Goal: Task Accomplishment & Management: Complete application form

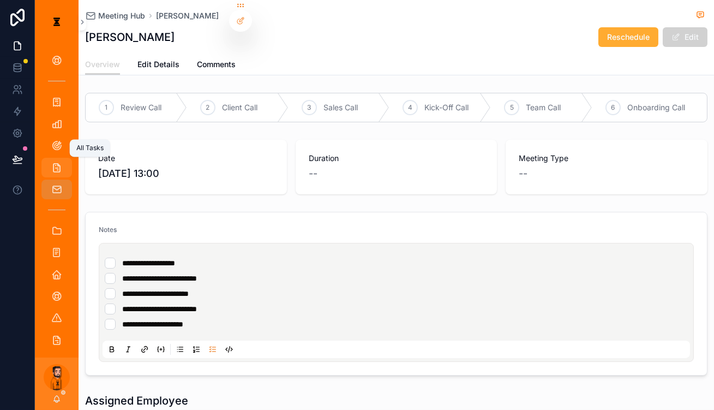
click at [51, 162] on icon "scrollable content" at bounding box center [56, 167] width 11 height 11
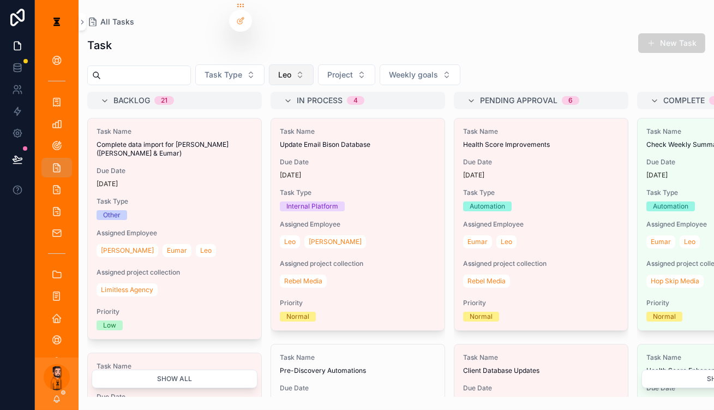
click at [278, 69] on span "Leo" at bounding box center [284, 74] width 13 height 11
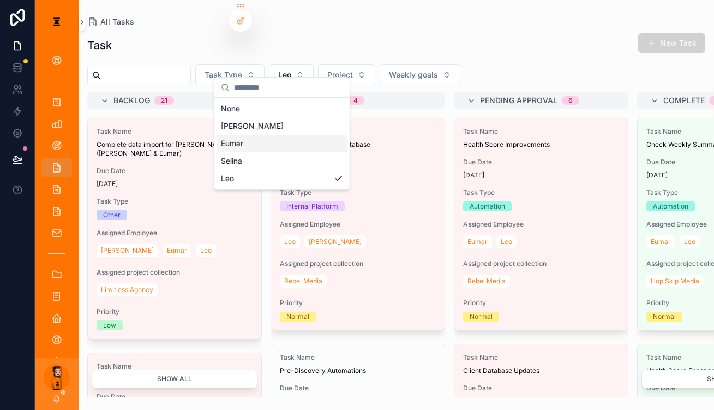
click at [284, 135] on div "Eumar" at bounding box center [282, 143] width 131 height 17
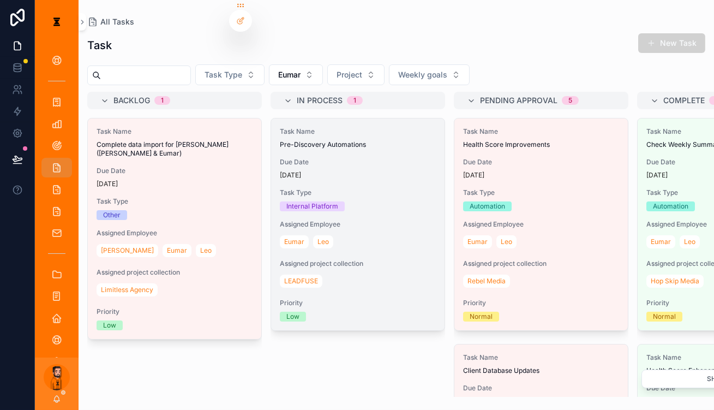
click at [315, 171] on div "[DATE]" at bounding box center [358, 175] width 156 height 9
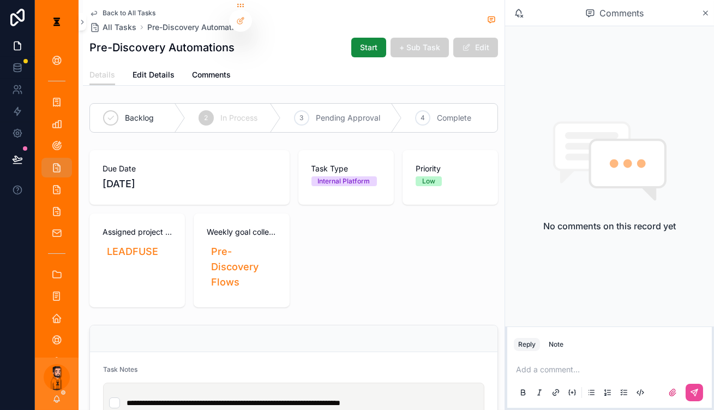
click at [109, 11] on span "Back to All Tasks" at bounding box center [129, 13] width 53 height 9
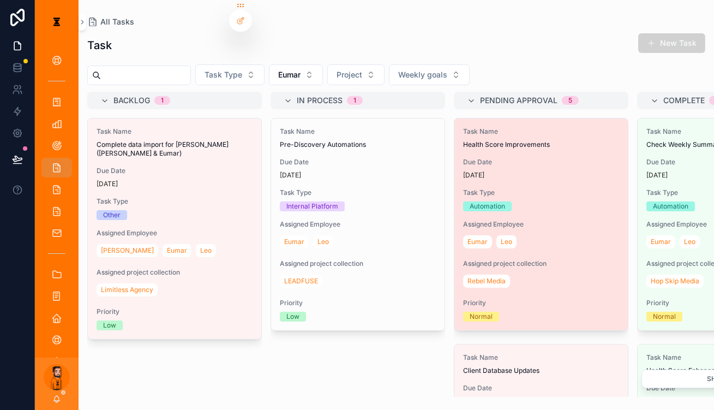
click at [353, 140] on span "Health Score Improvements" at bounding box center [541, 144] width 156 height 9
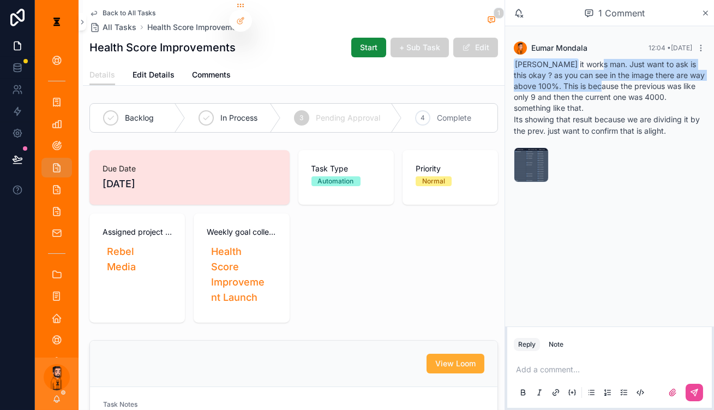
drag, startPoint x: 596, startPoint y: 58, endPoint x: 612, endPoint y: 76, distance: 23.6
click at [353, 76] on div "[PERSON_NAME] it works man. Just want to ask is this okay ? as you can see in t…" at bounding box center [609, 97] width 191 height 77
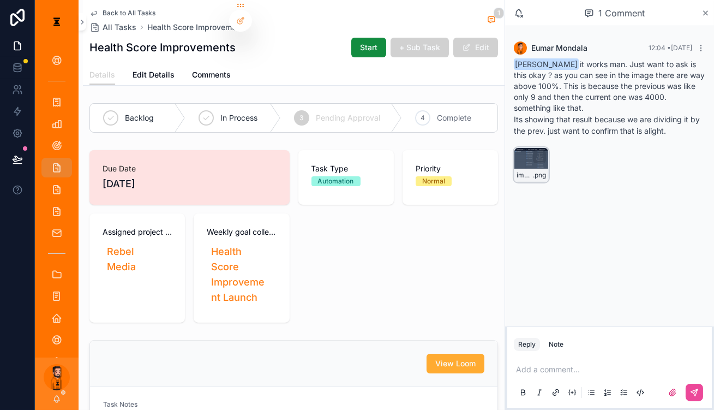
click at [353, 147] on div "image .png" at bounding box center [531, 164] width 35 height 35
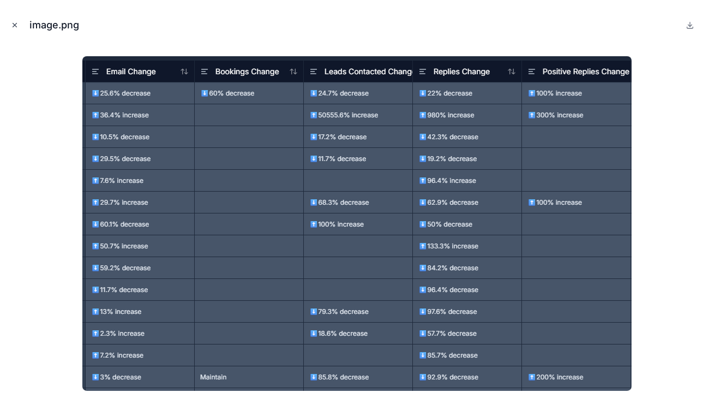
click at [14, 21] on icon "Close modal" at bounding box center [15, 25] width 8 height 8
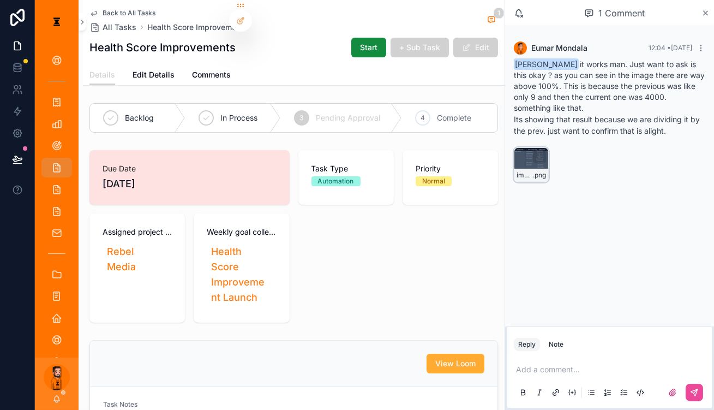
click at [353, 147] on div "image .png" at bounding box center [531, 164] width 35 height 35
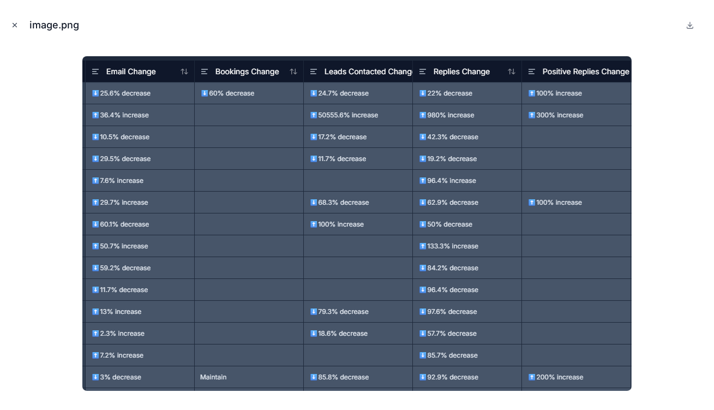
click at [14, 23] on icon "Close modal" at bounding box center [15, 25] width 4 height 4
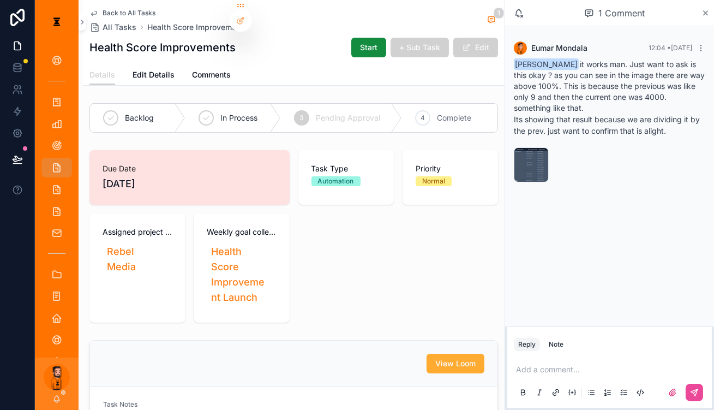
click at [353, 364] on p "scrollable content" at bounding box center [611, 369] width 191 height 11
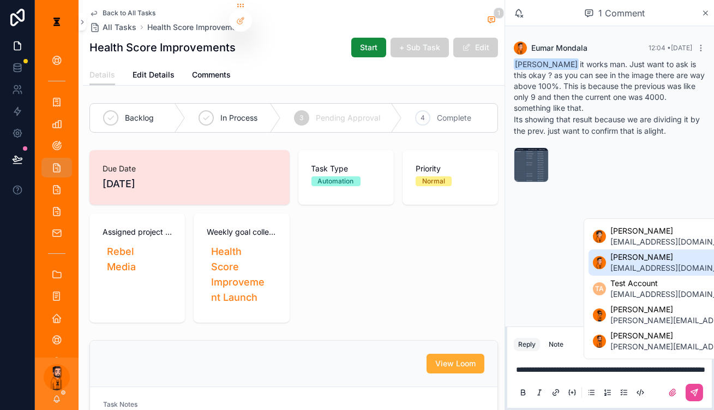
click at [353, 273] on span "[EMAIL_ADDRESS][DOMAIN_NAME]" at bounding box center [675, 267] width 131 height 11
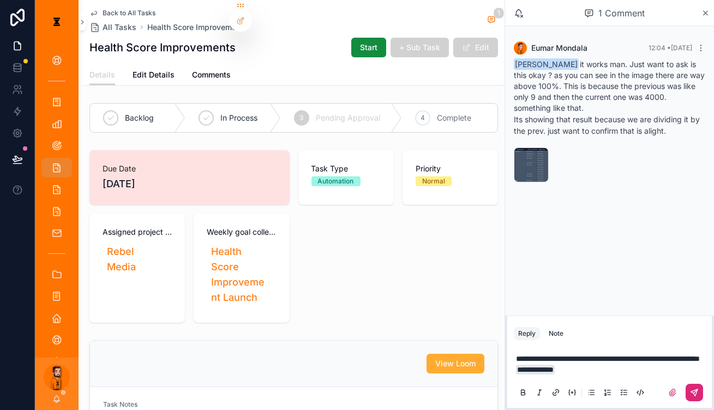
click at [353, 392] on icon "scrollable content" at bounding box center [694, 392] width 9 height 9
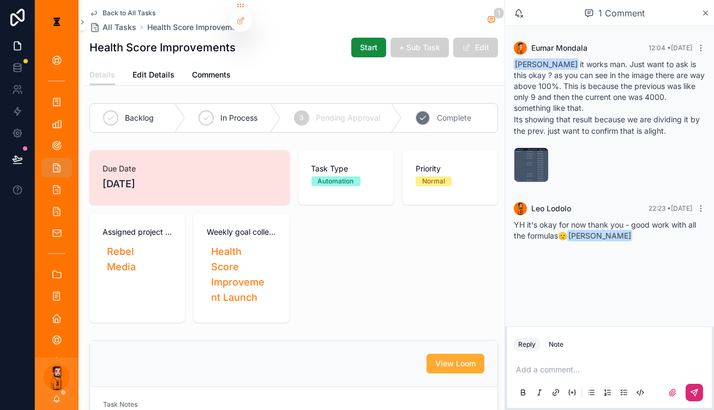
click at [353, 104] on div "4 Complete" at bounding box center [449, 118] width 95 height 28
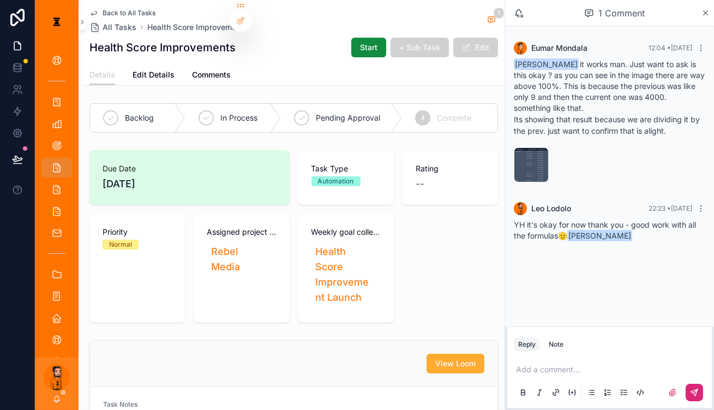
click at [113, 13] on span "Back to All Tasks" at bounding box center [129, 13] width 53 height 9
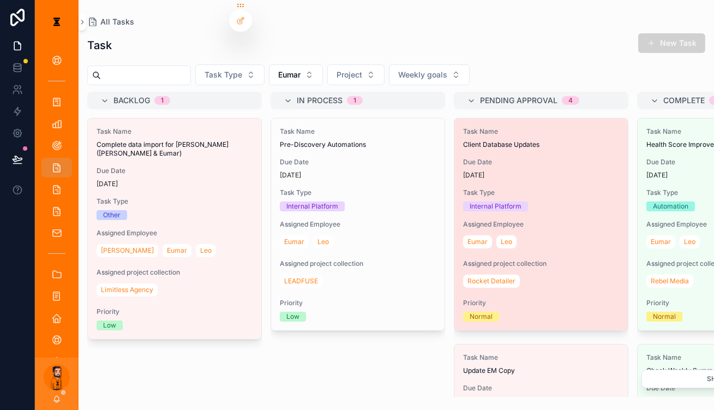
click at [353, 188] on div "Task Type Internal Platform" at bounding box center [541, 199] width 156 height 23
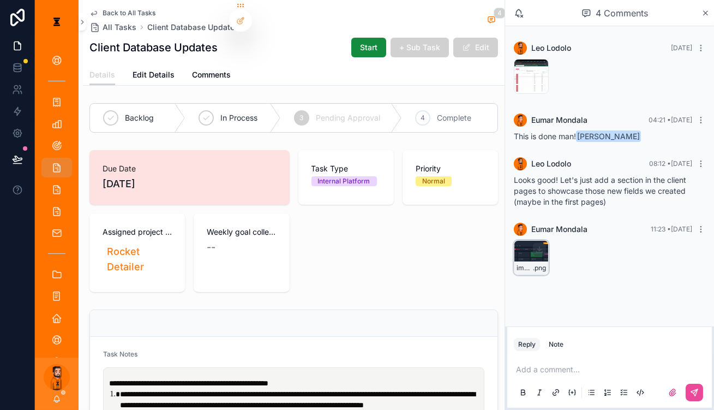
click at [353, 240] on div "image .png" at bounding box center [531, 257] width 35 height 35
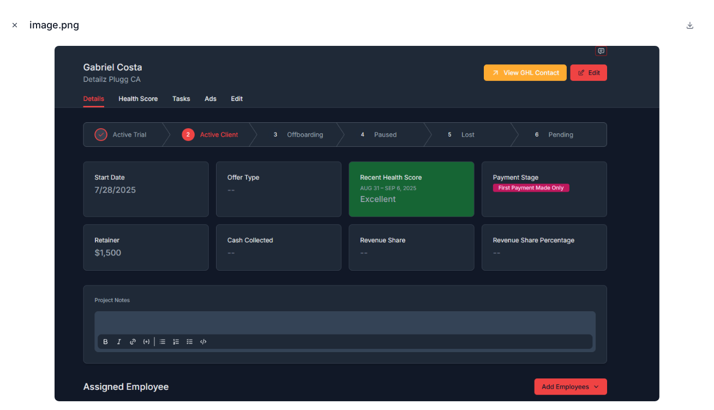
click at [14, 21] on icon "Close modal" at bounding box center [15, 25] width 8 height 8
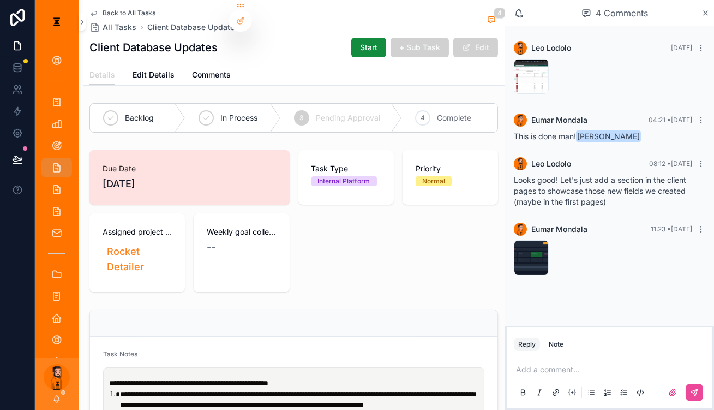
click at [353, 367] on p "scrollable content" at bounding box center [611, 369] width 191 height 11
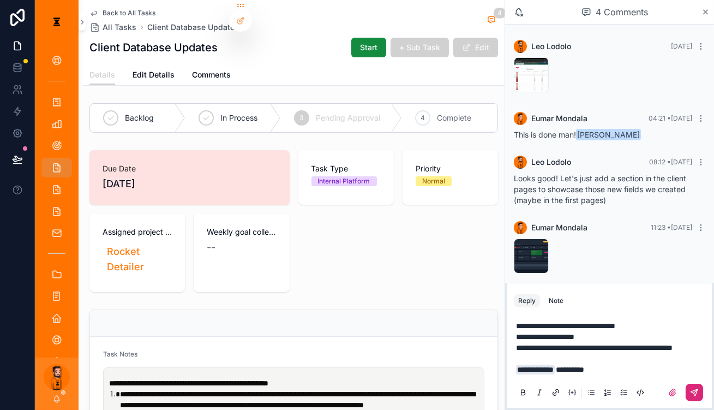
click at [353, 388] on button "scrollable content" at bounding box center [694, 391] width 17 height 17
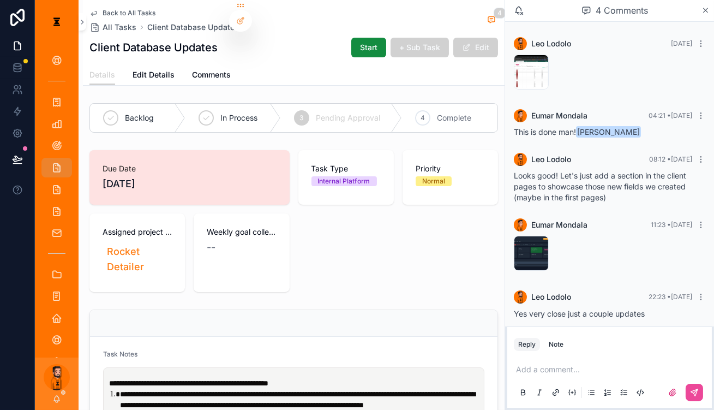
scroll to position [12, 0]
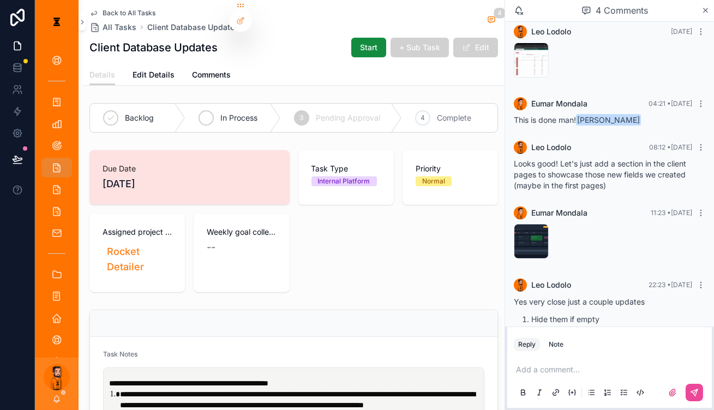
click at [234, 112] on span "In Process" at bounding box center [238, 117] width 37 height 11
click at [89, 12] on icon "scrollable content" at bounding box center [93, 13] width 9 height 9
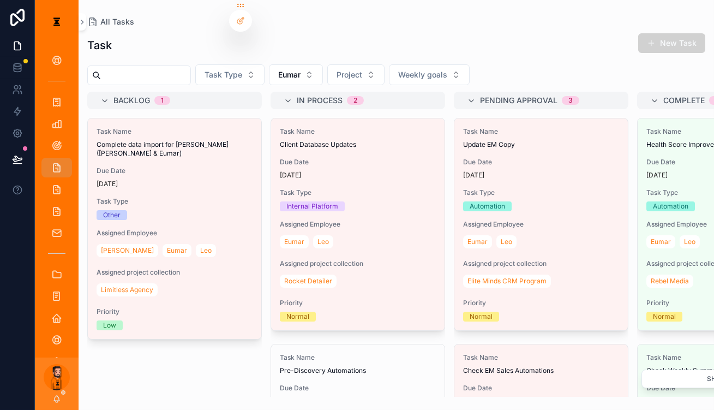
scroll to position [15, 0]
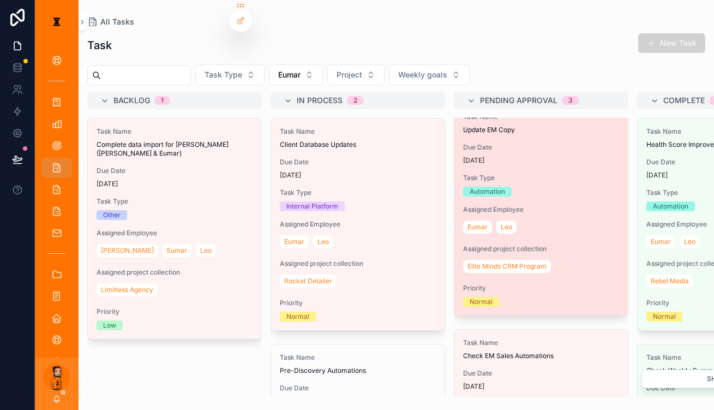
click at [353, 173] on span "Task Type" at bounding box center [541, 177] width 156 height 9
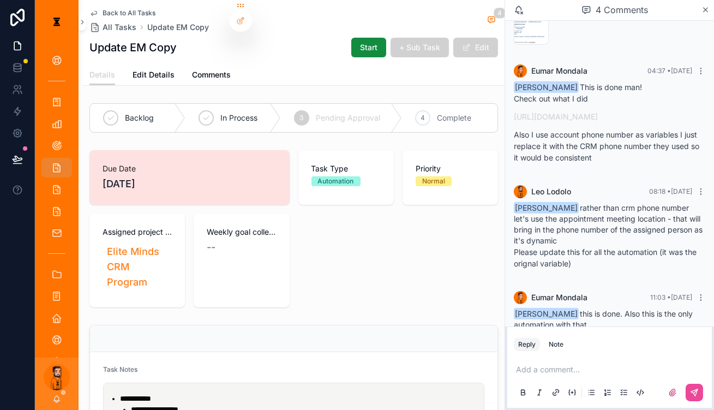
scroll to position [69, 0]
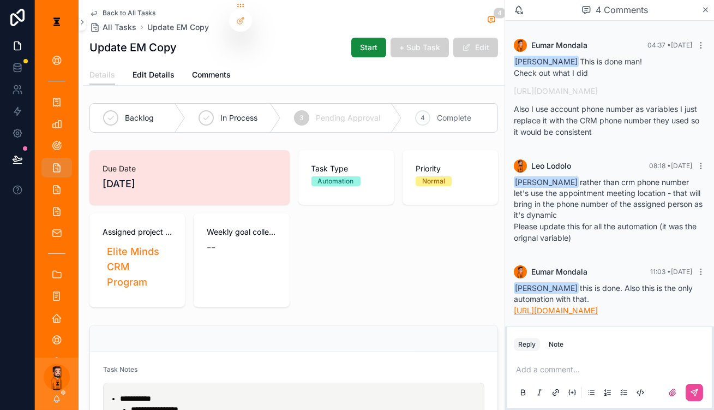
click at [353, 305] on link "[URL][DOMAIN_NAME]" at bounding box center [556, 309] width 84 height 9
click at [353, 365] on p "scrollable content" at bounding box center [611, 369] width 191 height 11
click at [353, 394] on button "scrollable content" at bounding box center [694, 391] width 17 height 17
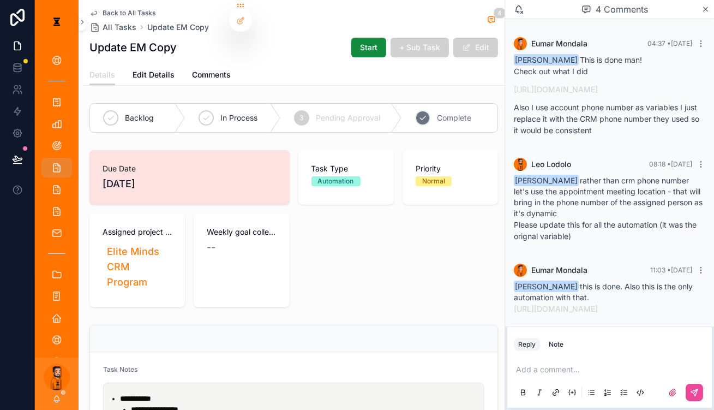
click at [353, 112] on div "4 Complete" at bounding box center [449, 118] width 95 height 28
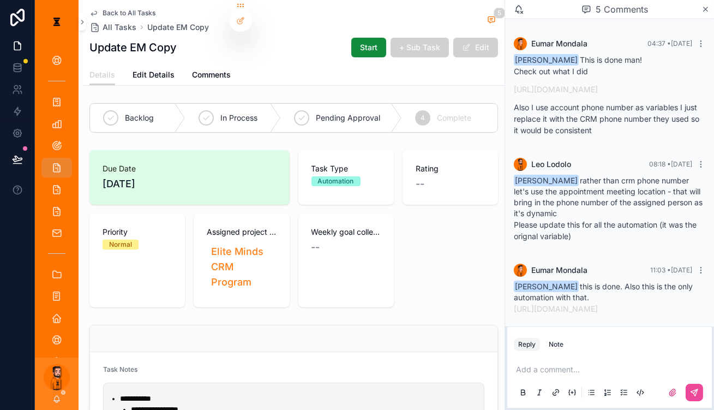
click at [116, 9] on span "Back to All Tasks" at bounding box center [129, 13] width 53 height 9
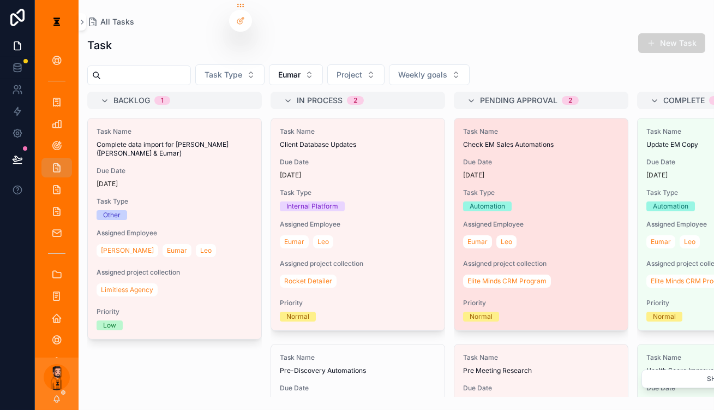
click at [353, 220] on div "Assigned Employee [PERSON_NAME]" at bounding box center [541, 235] width 156 height 31
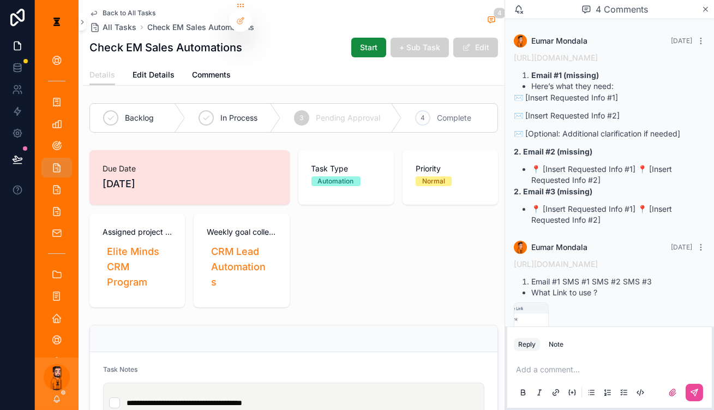
scroll to position [164, 0]
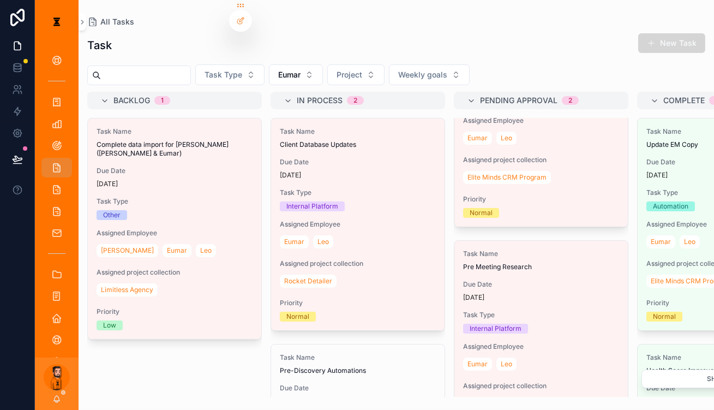
click at [353, 44] on button "New Task" at bounding box center [671, 43] width 67 height 20
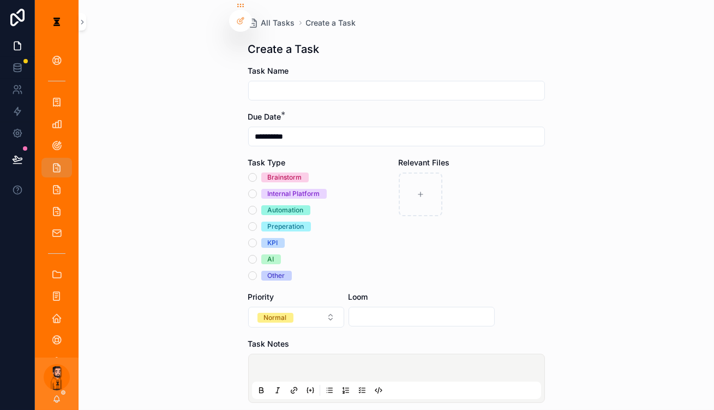
click at [346, 81] on div "scrollable content" at bounding box center [396, 91] width 297 height 20
click at [347, 83] on input "scrollable content" at bounding box center [397, 90] width 296 height 15
type input "**********"
click at [272, 205] on span "Automation" at bounding box center [285, 210] width 49 height 10
click at [257, 206] on button "Automation" at bounding box center [252, 210] width 9 height 9
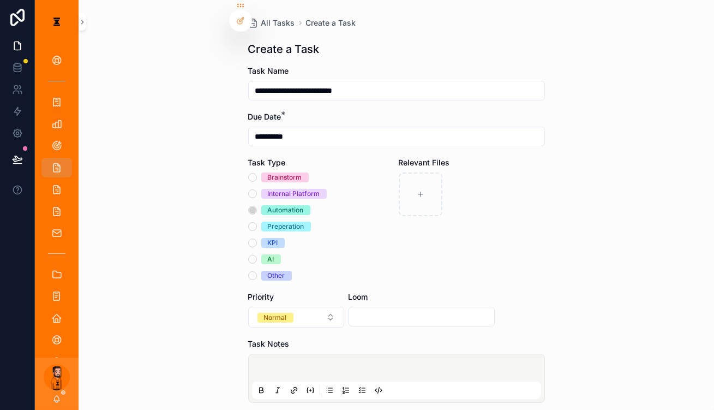
click at [286, 357] on div "scrollable content" at bounding box center [396, 377] width 289 height 41
click at [302, 364] on p "scrollable content" at bounding box center [398, 369] width 289 height 11
click at [353, 386] on icon "scrollable content" at bounding box center [362, 390] width 9 height 9
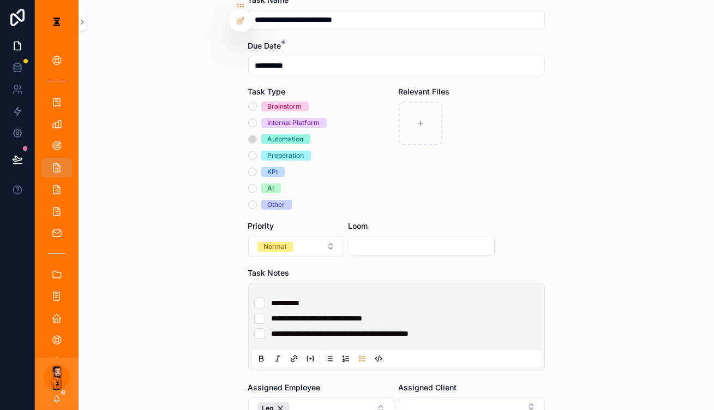
scroll to position [71, 0]
click at [349, 397] on button "Leo" at bounding box center [321, 408] width 146 height 22
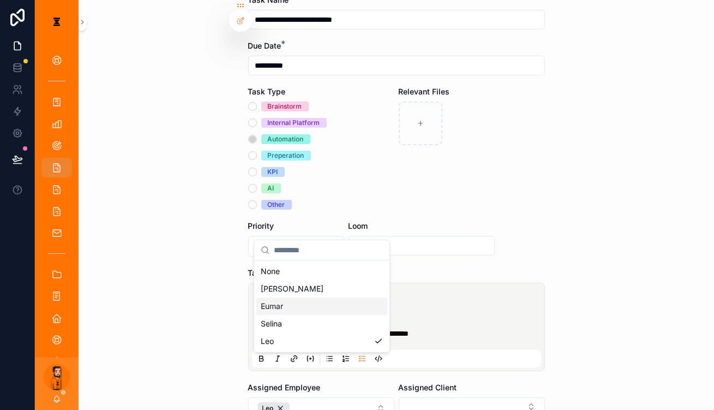
click at [295, 297] on div "Eumar" at bounding box center [321, 305] width 131 height 17
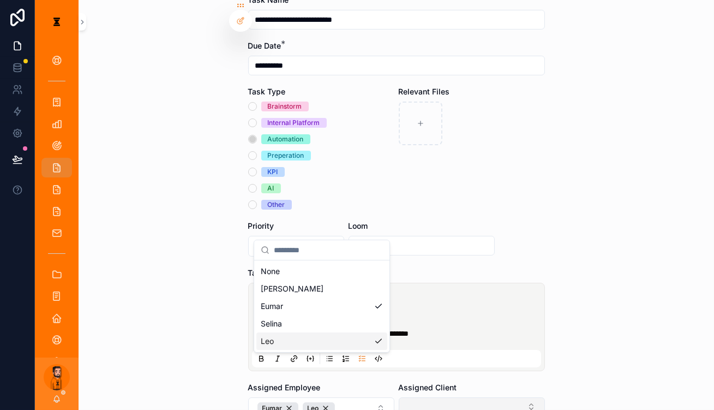
click at [353, 397] on button "Select Button" at bounding box center [472, 406] width 146 height 19
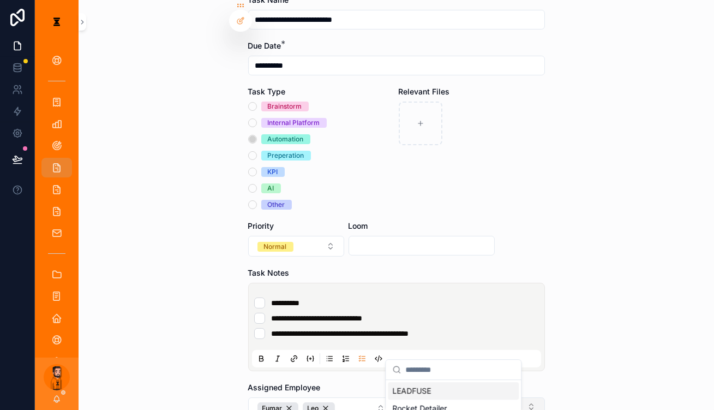
click at [353, 397] on button "Select Button" at bounding box center [472, 406] width 146 height 19
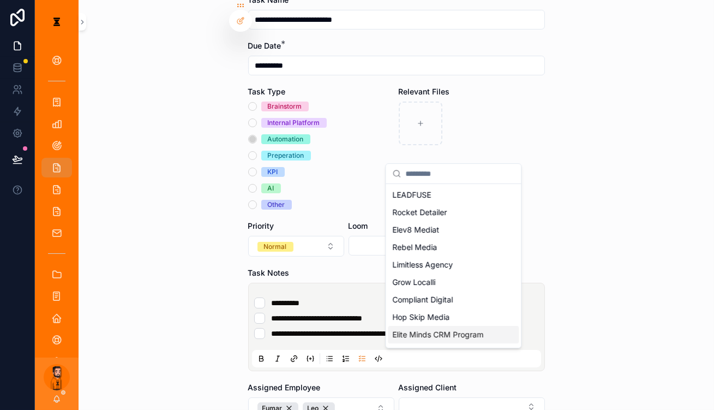
click at [353, 329] on span "Elite Minds CRM Program" at bounding box center [437, 334] width 91 height 11
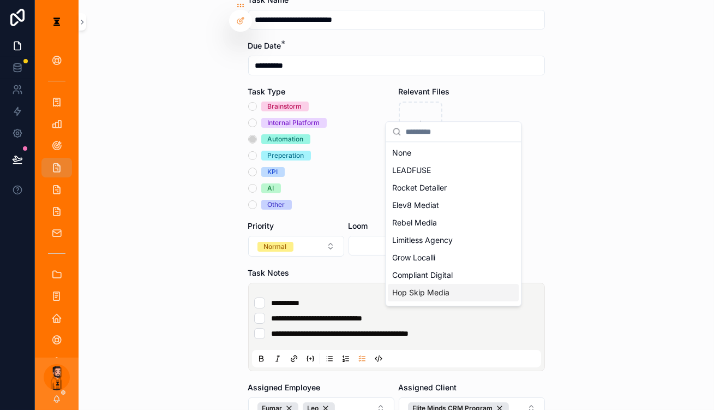
scroll to position [194, 0]
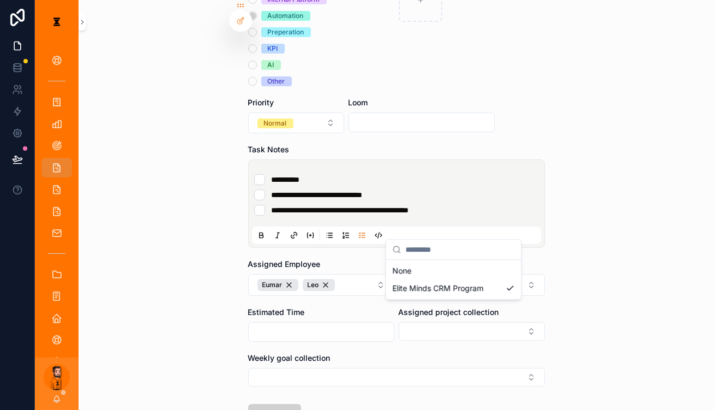
click at [353, 259] on div "**********" at bounding box center [374, 205] width 679 height 410
click at [353, 322] on button "Select Button" at bounding box center [472, 331] width 146 height 19
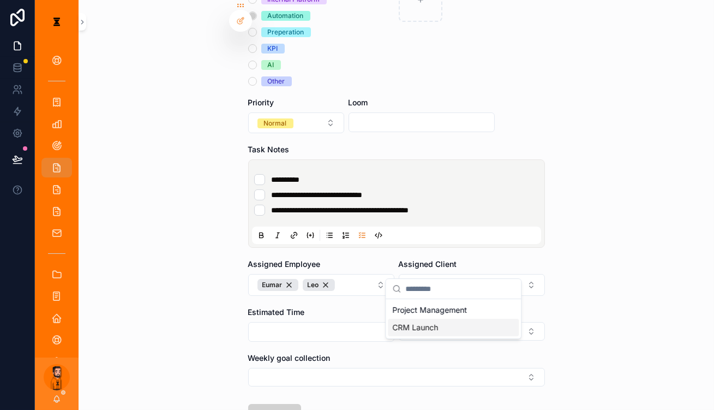
drag, startPoint x: 415, startPoint y: 311, endPoint x: 403, endPoint y: 318, distance: 13.9
click at [353, 318] on div "Project Management CRM Launch" at bounding box center [453, 318] width 131 height 35
click at [353, 322] on span "CRM Launch" at bounding box center [415, 327] width 46 height 11
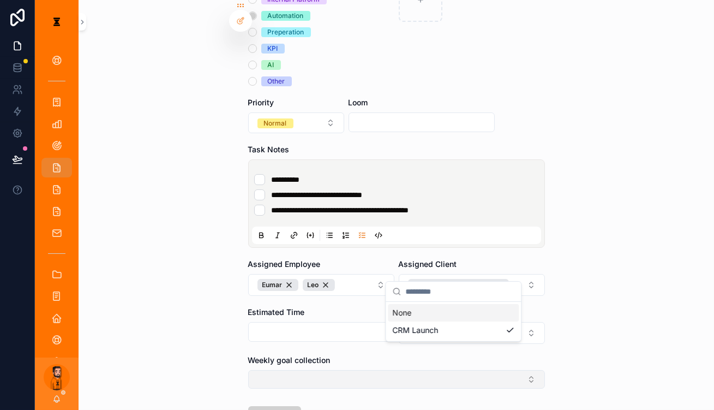
click at [353, 370] on button "Select Button" at bounding box center [396, 379] width 297 height 19
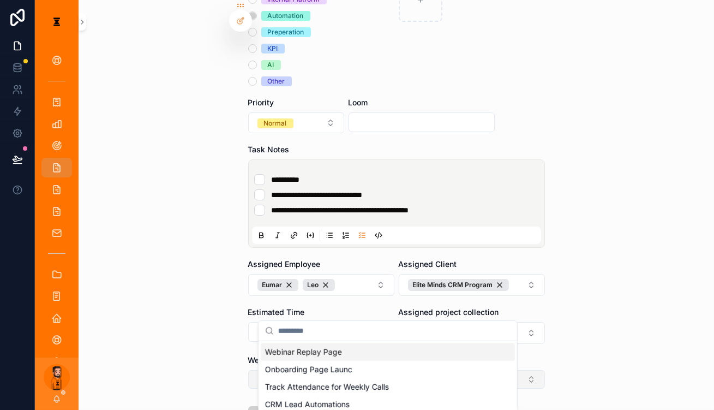
click at [353, 370] on button "Select Button" at bounding box center [396, 379] width 297 height 19
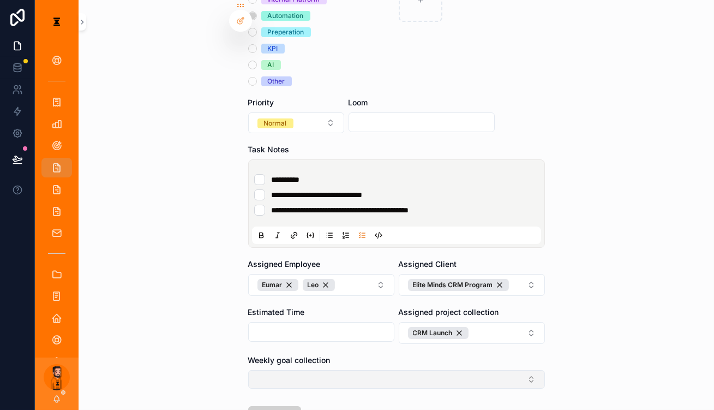
click at [353, 370] on button "Select Button" at bounding box center [396, 379] width 297 height 19
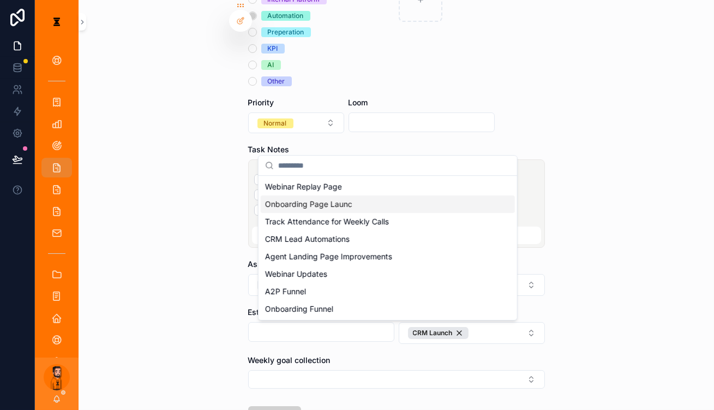
click at [353, 195] on div "Onboarding Page Launc" at bounding box center [388, 203] width 254 height 17
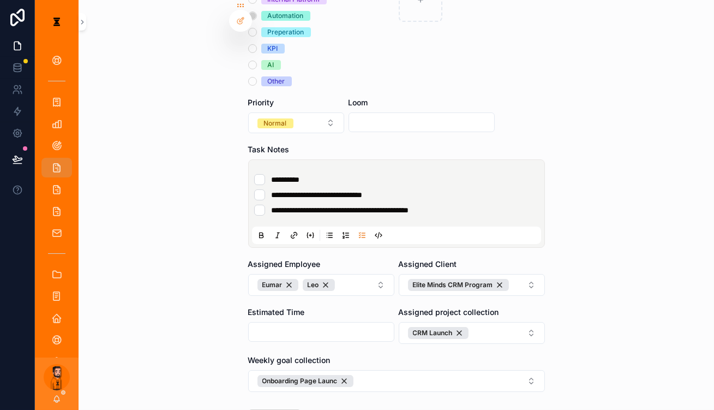
click at [353, 346] on form "**********" at bounding box center [396, 184] width 297 height 627
click at [353, 355] on div "Weekly goal collection Onboarding Page Launc" at bounding box center [396, 373] width 297 height 37
click at [353, 370] on button "Onboarding Page Launc" at bounding box center [396, 381] width 297 height 22
click at [351, 327] on div "**********" at bounding box center [374, 205] width 679 height 410
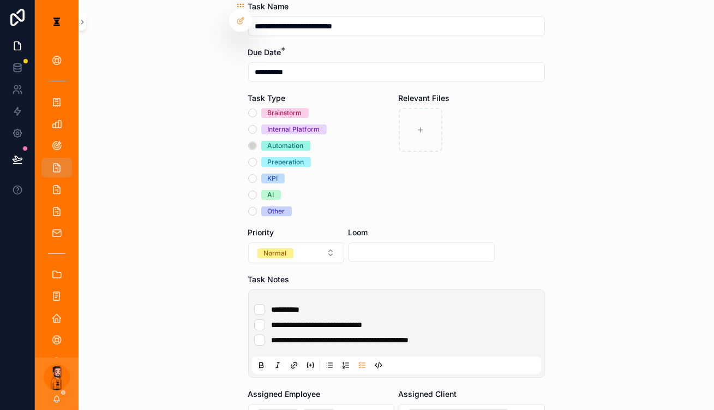
scroll to position [64, 0]
click at [353, 245] on input "scrollable content" at bounding box center [421, 252] width 145 height 15
paste input "**********"
type input "**********"
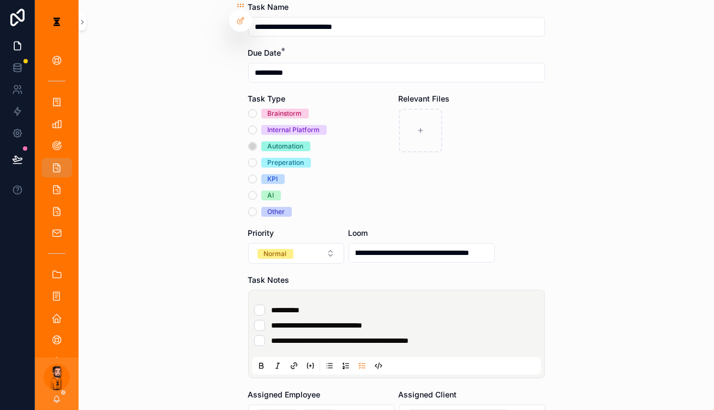
scroll to position [0, 0]
click at [353, 176] on div "**********" at bounding box center [396, 141] width 635 height 410
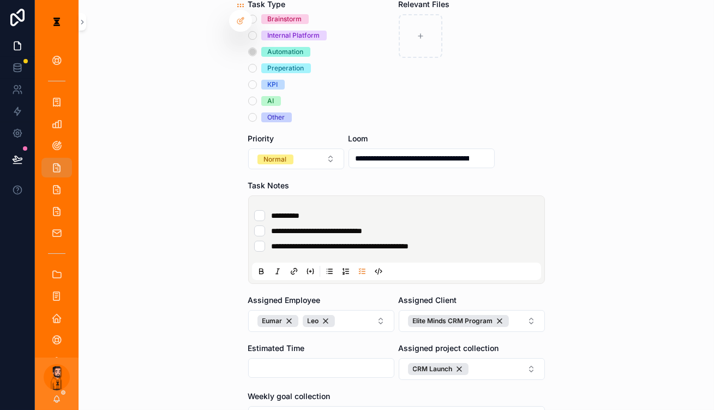
scroll to position [199, 0]
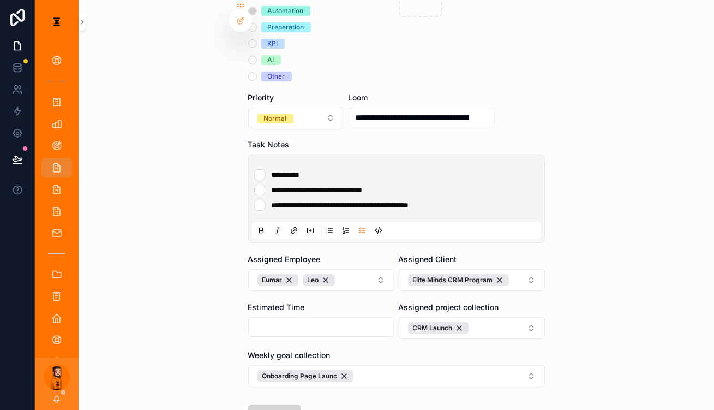
click at [291, 404] on button "Save" at bounding box center [274, 414] width 53 height 20
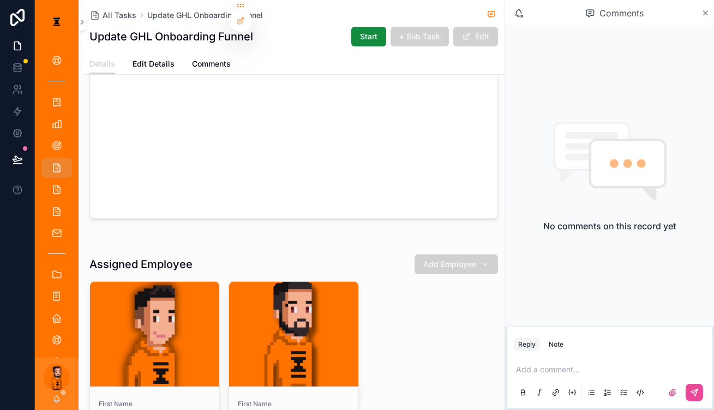
scroll to position [527, 0]
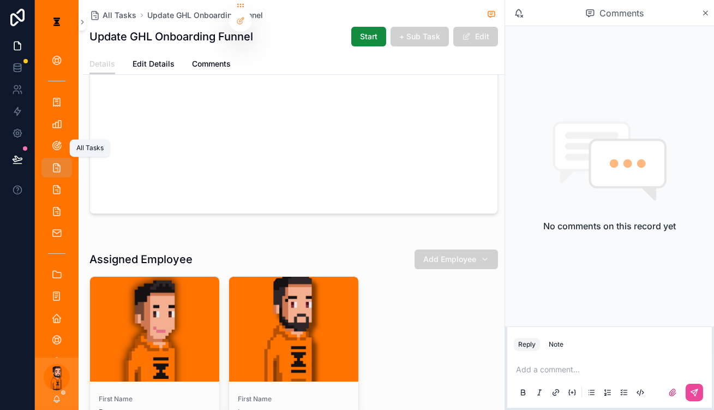
click at [48, 159] on div "All Tasks" at bounding box center [56, 167] width 17 height 17
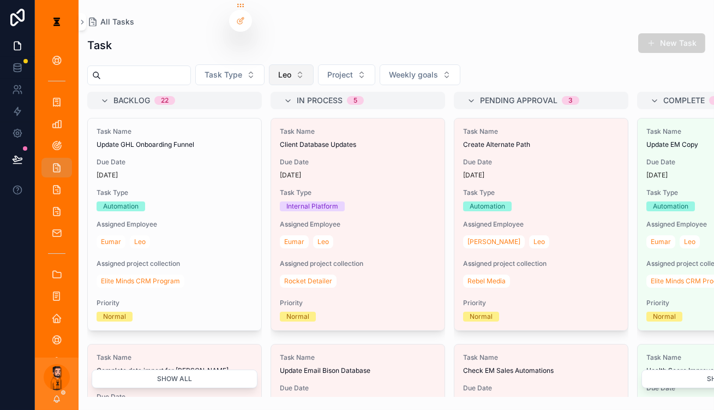
click at [281, 69] on span "Leo" at bounding box center [284, 74] width 13 height 11
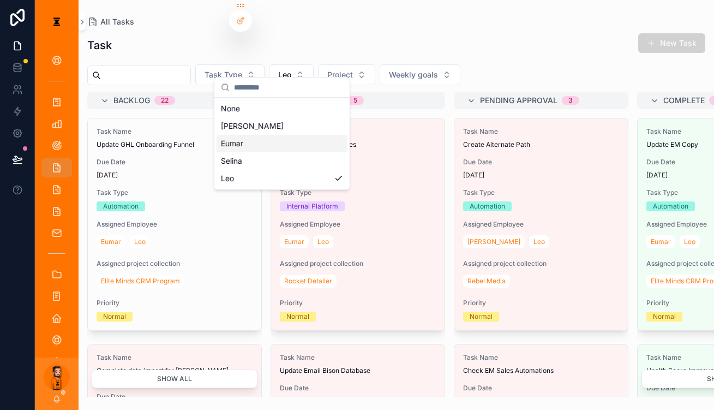
click at [239, 138] on span "Eumar" at bounding box center [232, 143] width 22 height 11
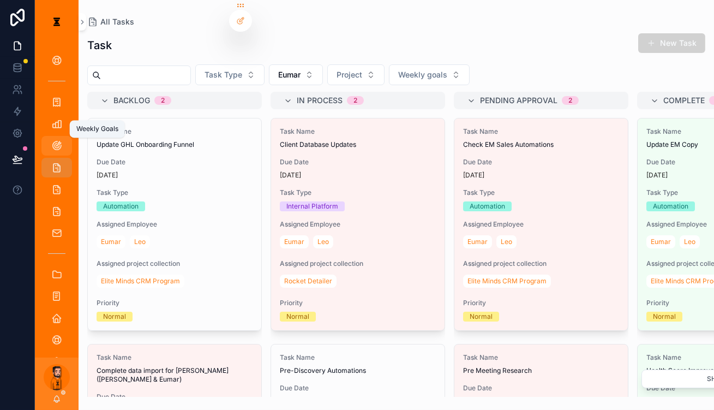
click at [51, 140] on icon "scrollable content" at bounding box center [56, 145] width 11 height 11
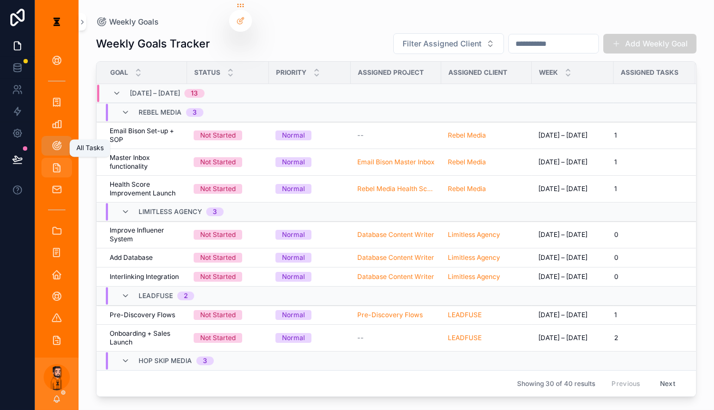
click at [49, 159] on div "All Tasks" at bounding box center [56, 167] width 17 height 17
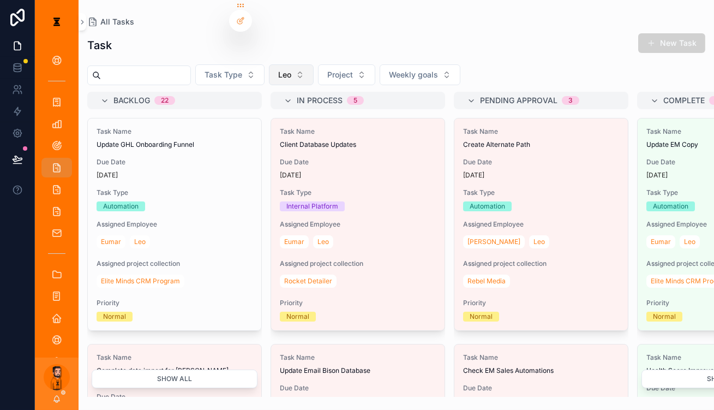
click at [269, 68] on button "Leo" at bounding box center [291, 74] width 45 height 21
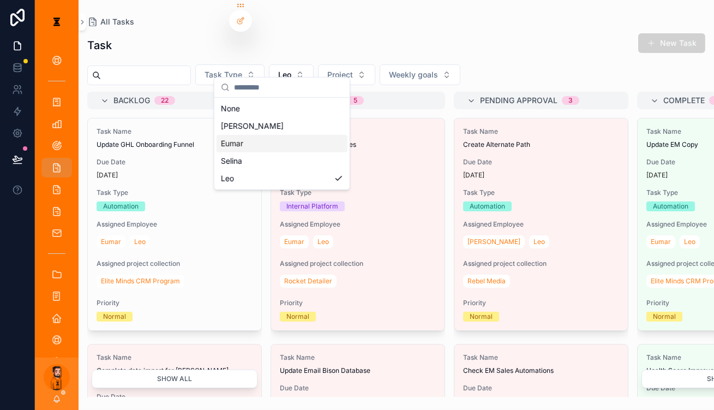
click at [239, 138] on span "Eumar" at bounding box center [232, 143] width 22 height 11
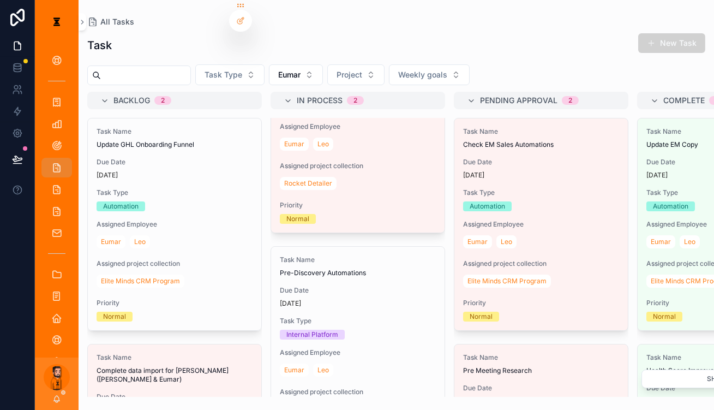
scroll to position [98, 0]
click at [353, 34] on button "New Task" at bounding box center [671, 43] width 67 height 20
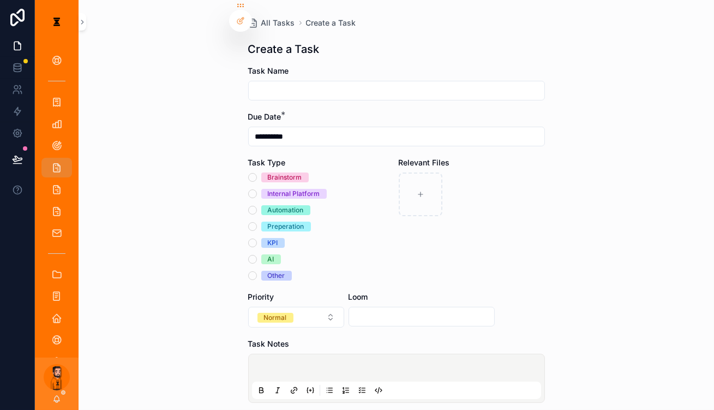
click at [353, 83] on input "scrollable content" at bounding box center [397, 90] width 296 height 15
type input "**********"
click at [266, 189] on div "Internal Platform" at bounding box center [321, 194] width 146 height 10
click at [257, 189] on button "Internal Platform" at bounding box center [252, 193] width 9 height 9
click at [313, 307] on button "Normal" at bounding box center [296, 317] width 96 height 21
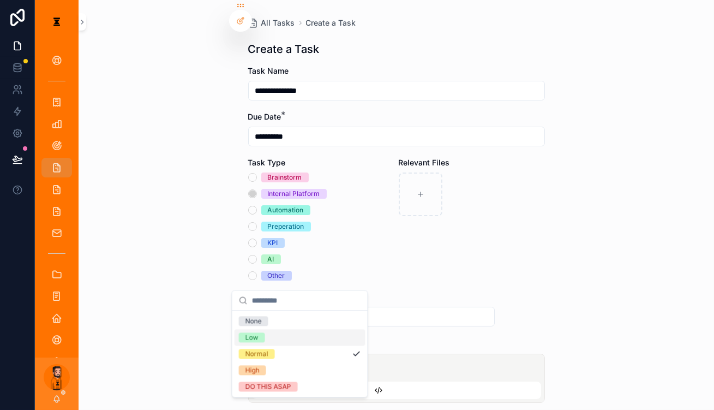
click at [273, 333] on div "Low" at bounding box center [300, 337] width 131 height 16
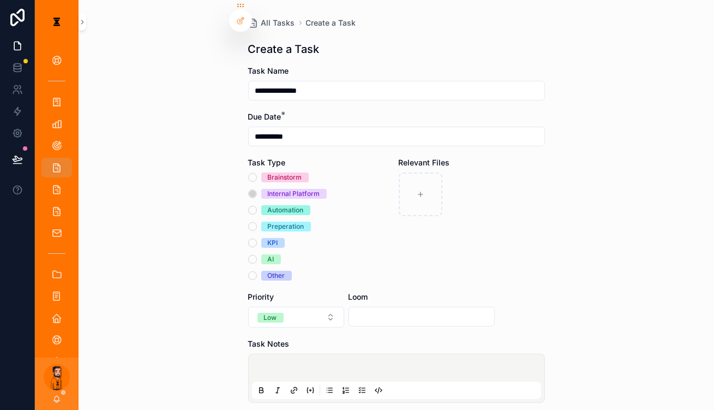
click at [301, 357] on div "scrollable content" at bounding box center [396, 377] width 289 height 41
click at [302, 364] on p "scrollable content" at bounding box center [398, 369] width 289 height 11
click at [353, 390] on icon "scrollable content" at bounding box center [363, 390] width 3 height 0
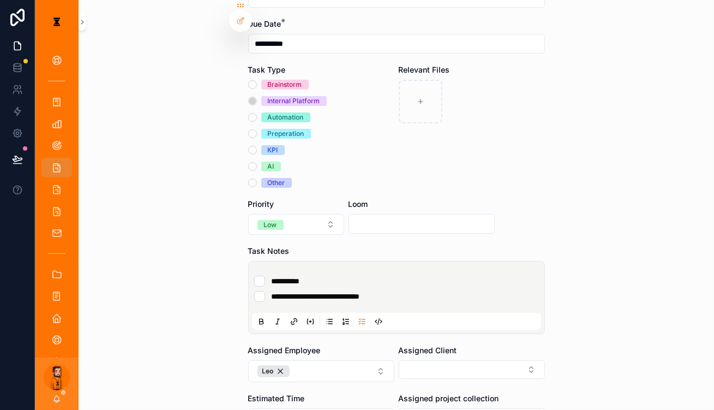
scroll to position [98, 0]
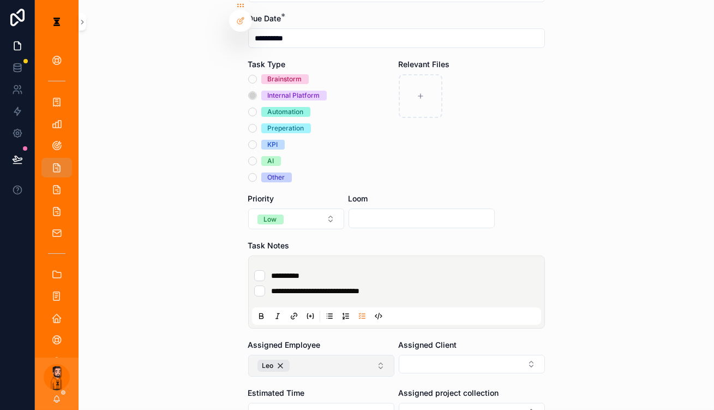
click at [332, 355] on button "Leo" at bounding box center [321, 366] width 146 height 22
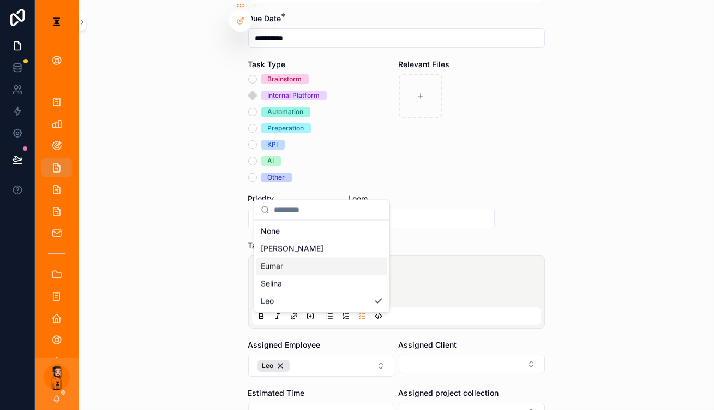
click at [293, 258] on div "Eumar" at bounding box center [321, 265] width 131 height 17
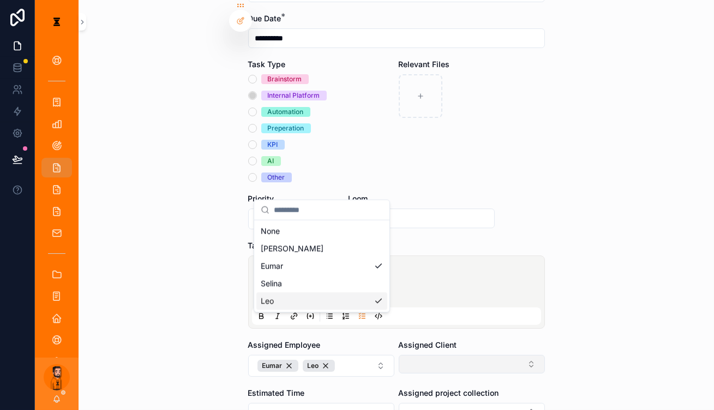
click at [353, 355] on button "Select Button" at bounding box center [472, 364] width 146 height 19
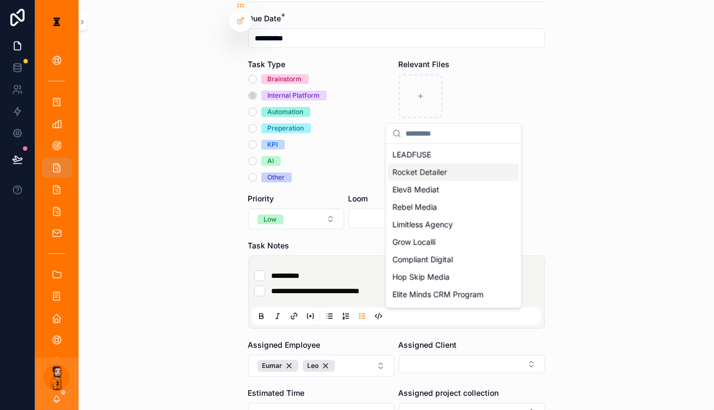
click at [353, 167] on span "Rocket Detailer" at bounding box center [419, 171] width 55 height 11
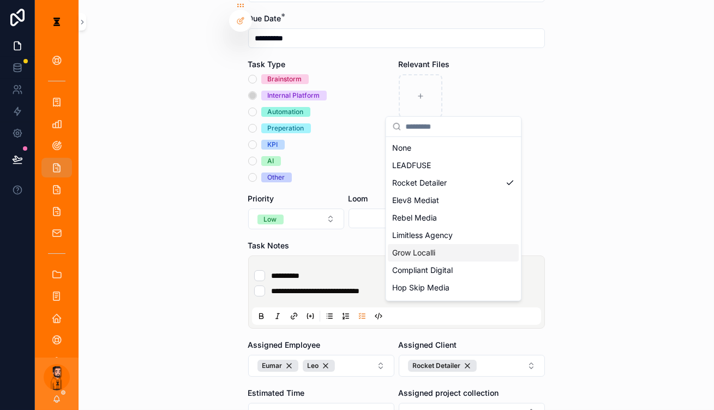
click at [353, 305] on div "**********" at bounding box center [396, 107] width 635 height 410
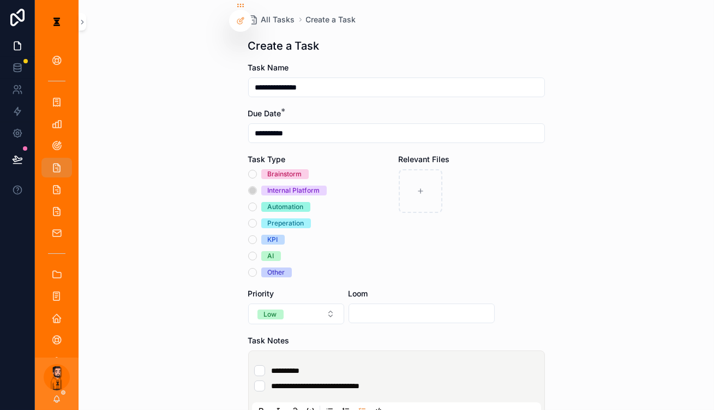
scroll to position [0, 0]
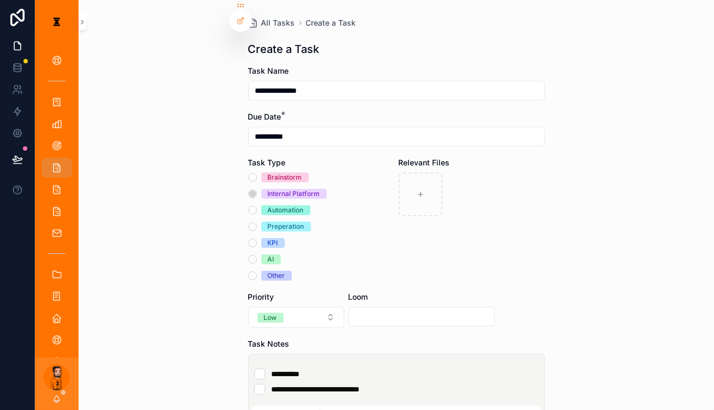
click at [353, 309] on input "scrollable content" at bounding box center [421, 316] width 145 height 15
paste input "**********"
type input "**********"
click at [353, 383] on li "**********" at bounding box center [396, 388] width 285 height 11
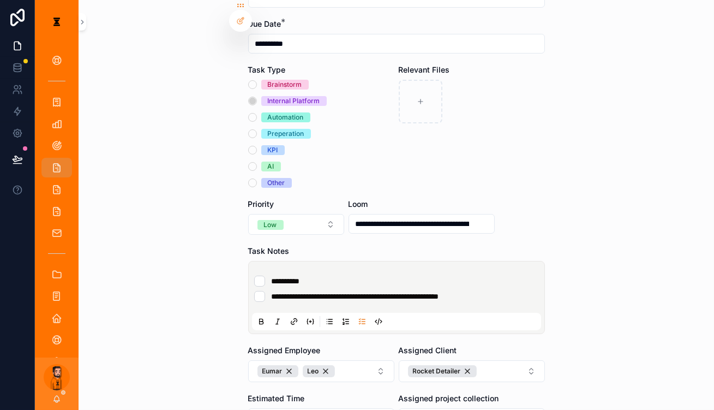
scroll to position [181, 0]
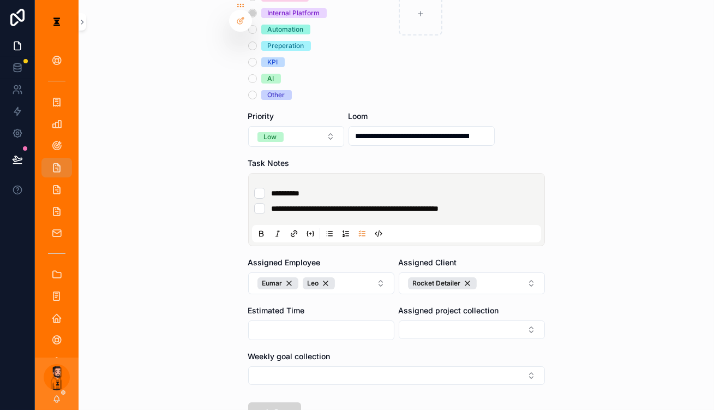
click at [264, 402] on button "Save" at bounding box center [274, 412] width 53 height 20
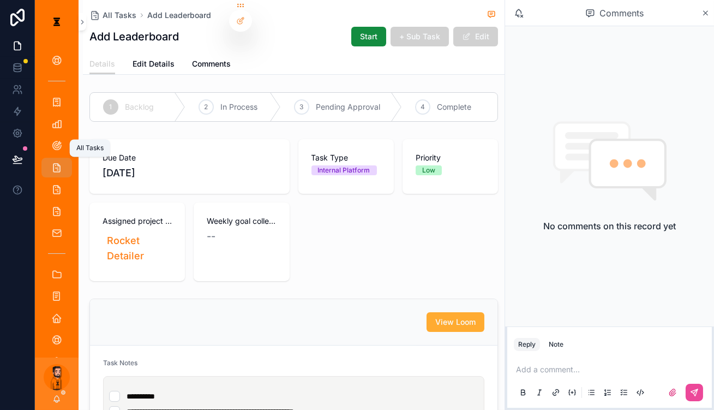
click at [55, 162] on icon "scrollable content" at bounding box center [56, 167] width 11 height 11
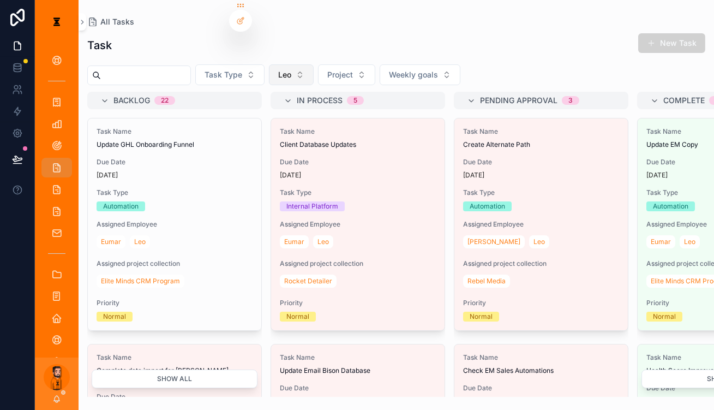
click at [281, 71] on button "Leo" at bounding box center [291, 74] width 45 height 21
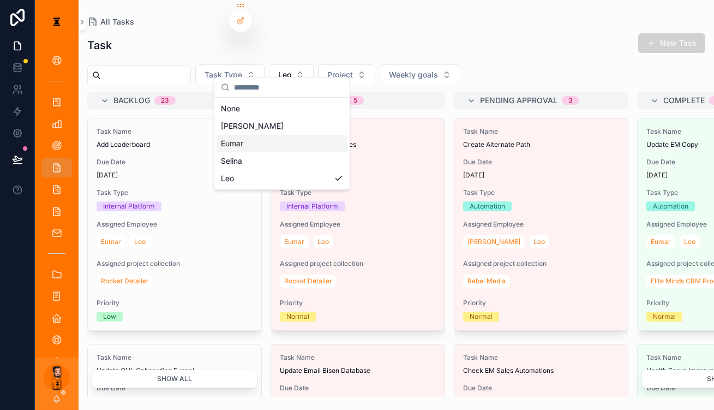
click at [254, 135] on div "Eumar" at bounding box center [282, 143] width 131 height 17
